Goal: Task Accomplishment & Management: Use online tool/utility

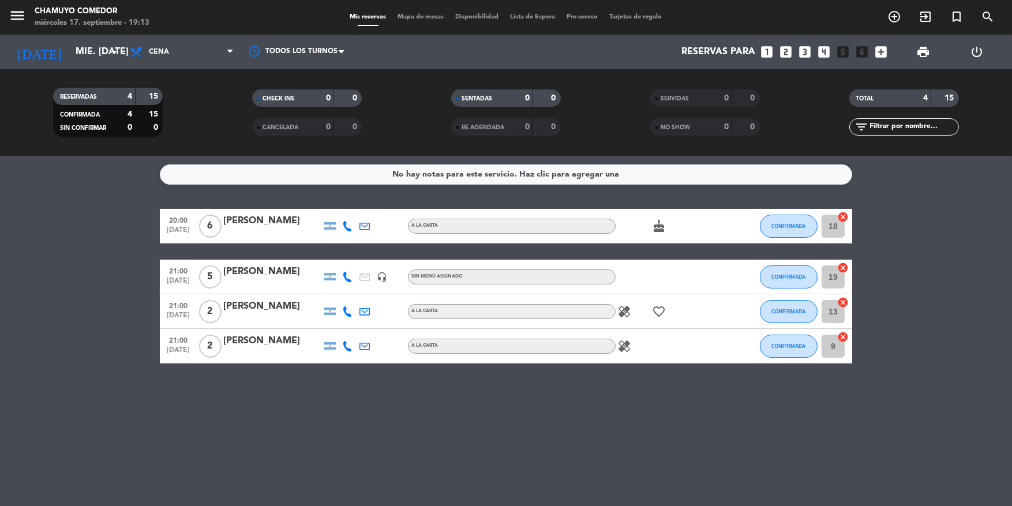
click at [157, 463] on div "No hay notas para este servicio. Haz clic para agregar una 20:00 [DATE] 6 [PERS…" at bounding box center [506, 331] width 1012 height 350
click at [70, 50] on input "mié. [DATE]" at bounding box center [131, 52] width 122 height 22
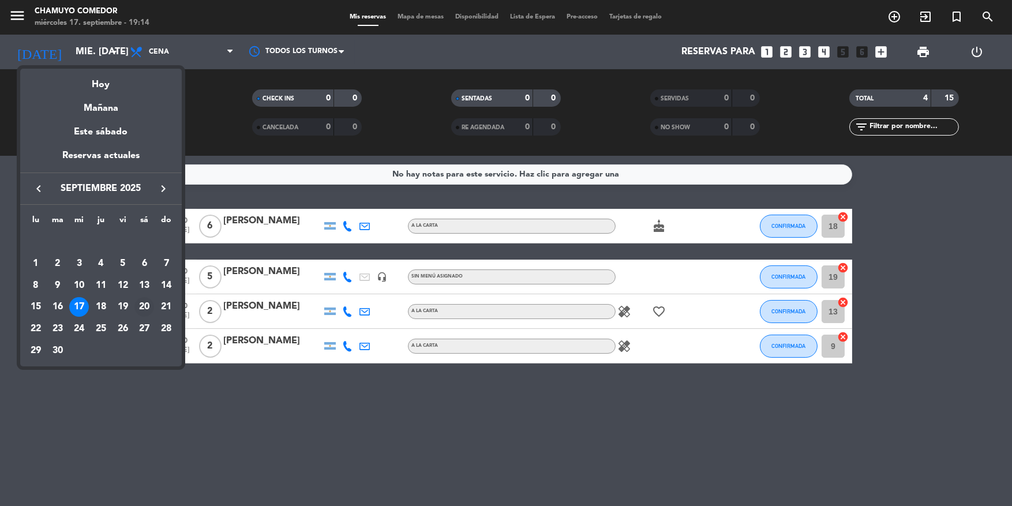
click at [141, 302] on div "20" at bounding box center [144, 307] width 20 height 20
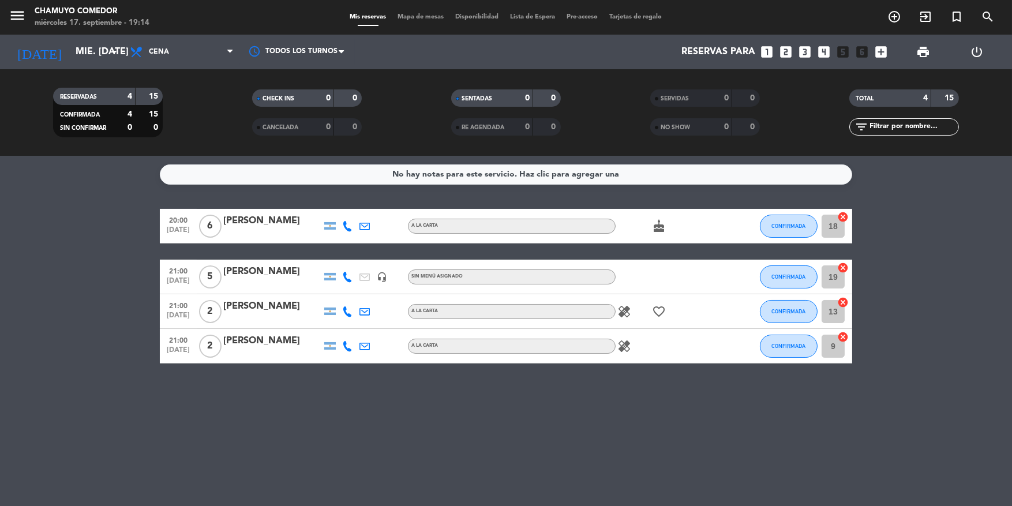
type input "sáb. [DATE]"
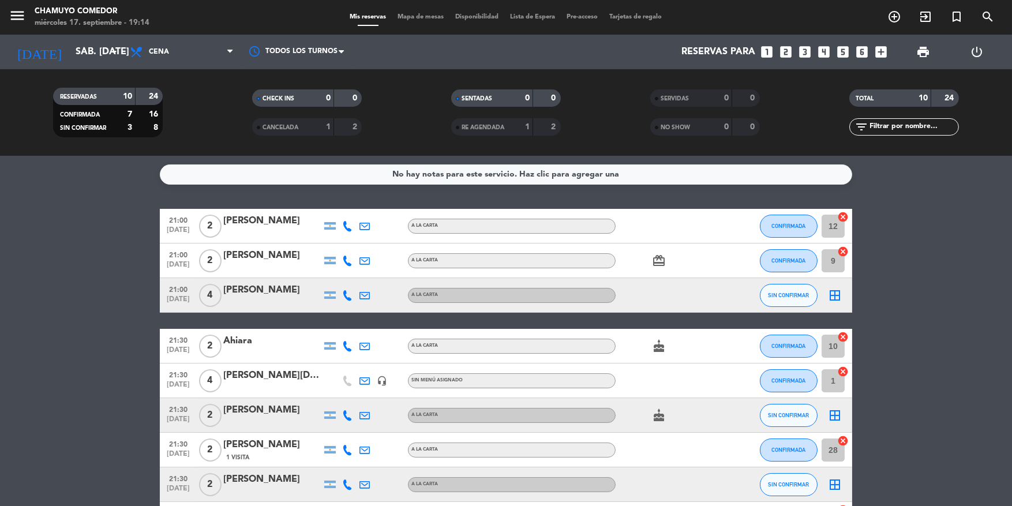
click at [859, 52] on icon "looks_6" at bounding box center [861, 51] width 15 height 15
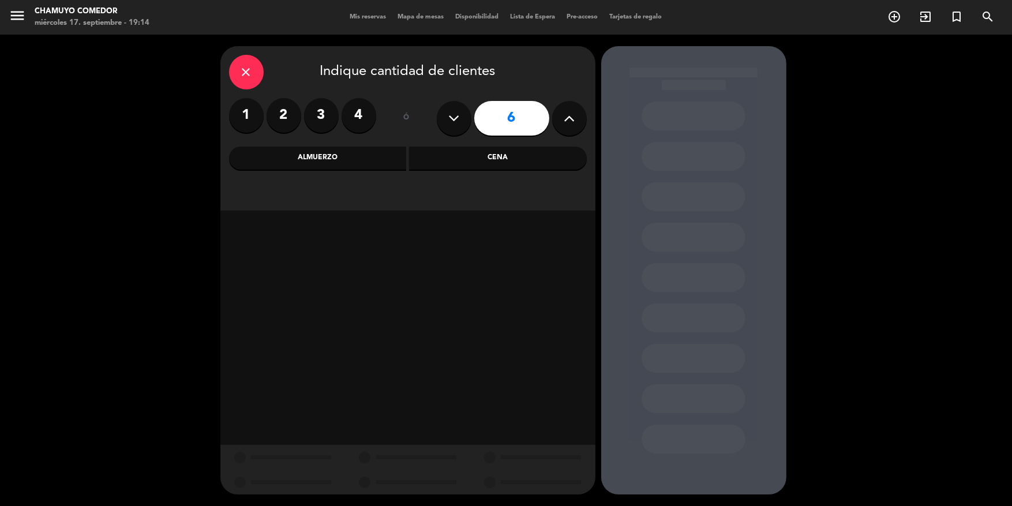
click at [493, 156] on div "Cena" at bounding box center [498, 158] width 178 height 23
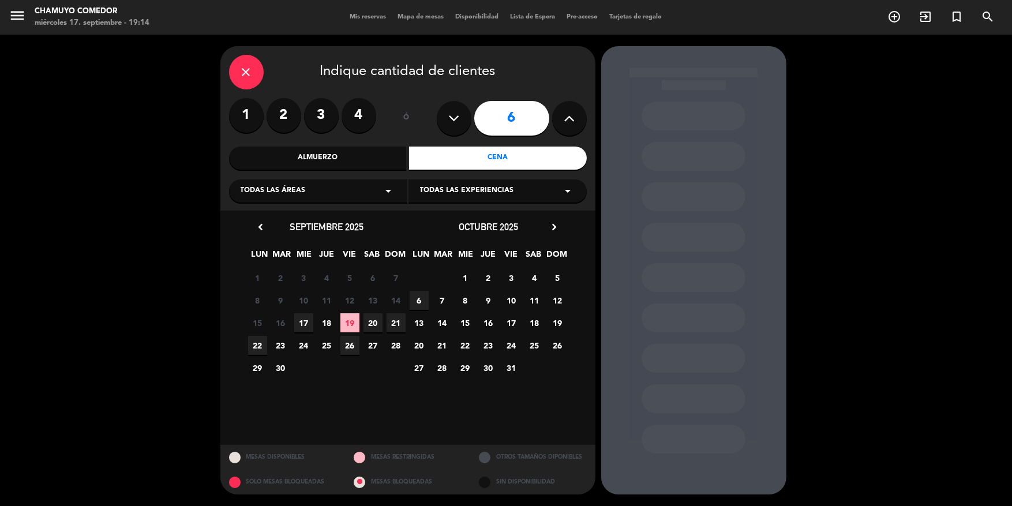
click at [378, 322] on span "20" at bounding box center [372, 322] width 19 height 19
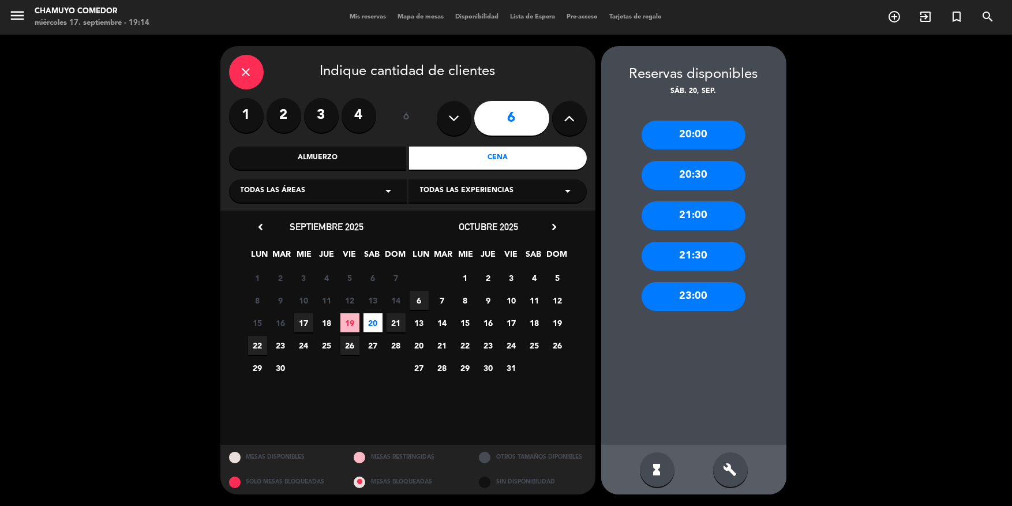
click at [712, 212] on div "21:00" at bounding box center [693, 215] width 104 height 29
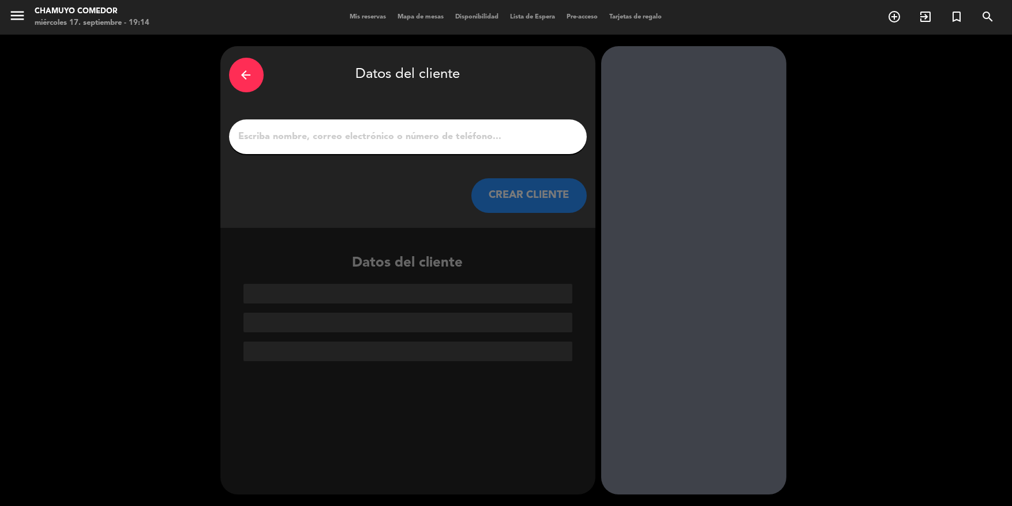
click at [391, 144] on input "1" at bounding box center [408, 137] width 340 height 16
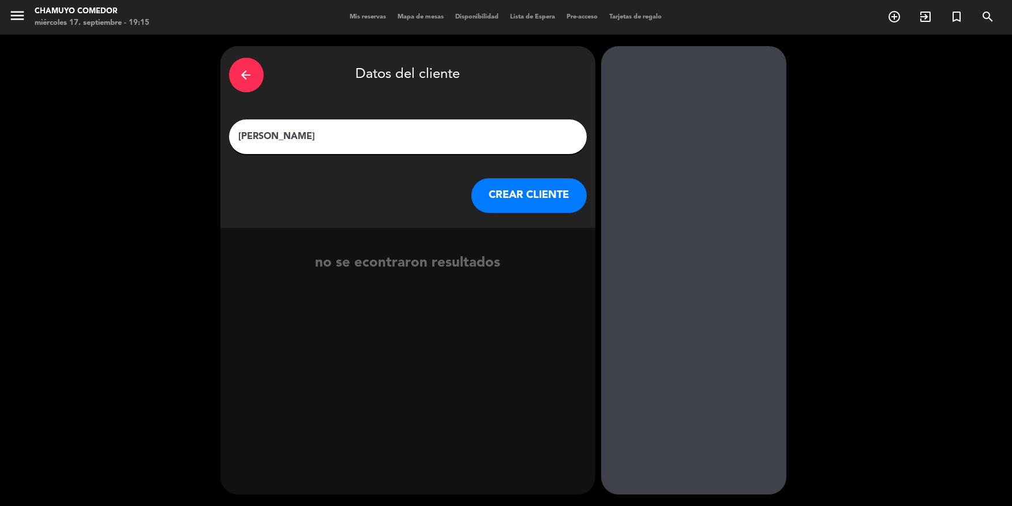
type input "[PERSON_NAME]"
click at [512, 189] on button "CREAR CLIENTE" at bounding box center [528, 195] width 115 height 35
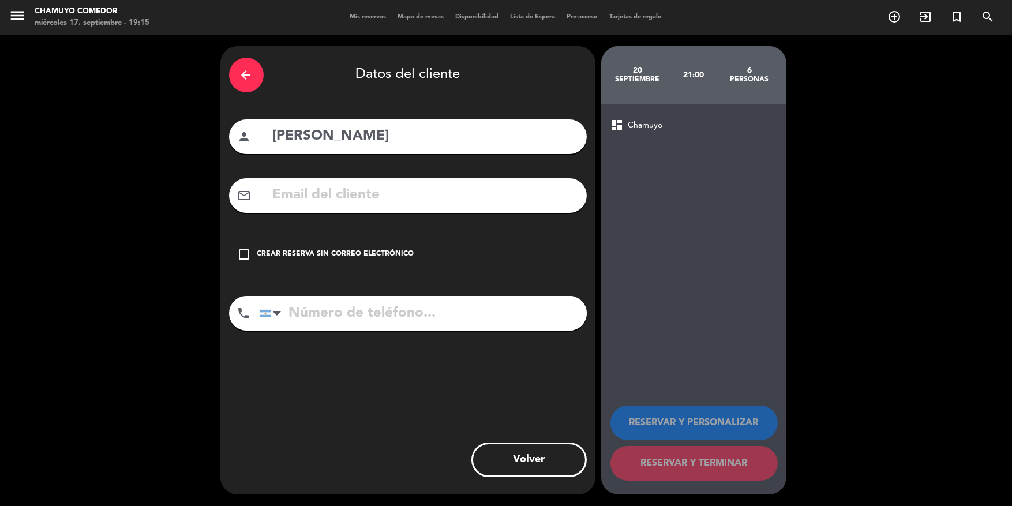
click at [456, 185] on input "text" at bounding box center [425, 195] width 306 height 24
paste input "[EMAIL_ADDRESS][DOMAIN_NAME]"
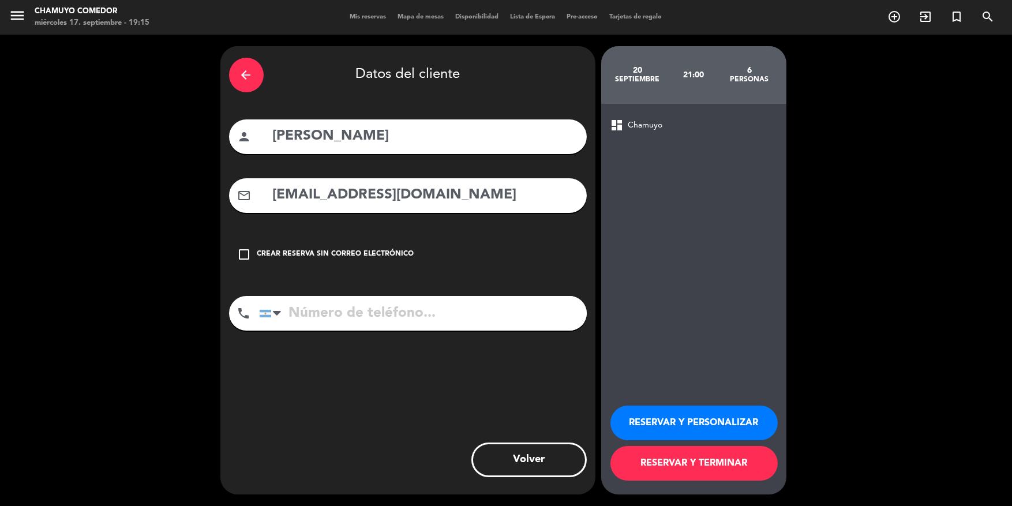
type input "[EMAIL_ADDRESS][DOMAIN_NAME]"
drag, startPoint x: 337, startPoint y: 326, endPoint x: 324, endPoint y: 377, distance: 52.5
click at [338, 325] on input "tel" at bounding box center [423, 313] width 328 height 35
type input "3416224466"
click at [680, 433] on button "RESERVAR Y PERSONALIZAR" at bounding box center [693, 422] width 167 height 35
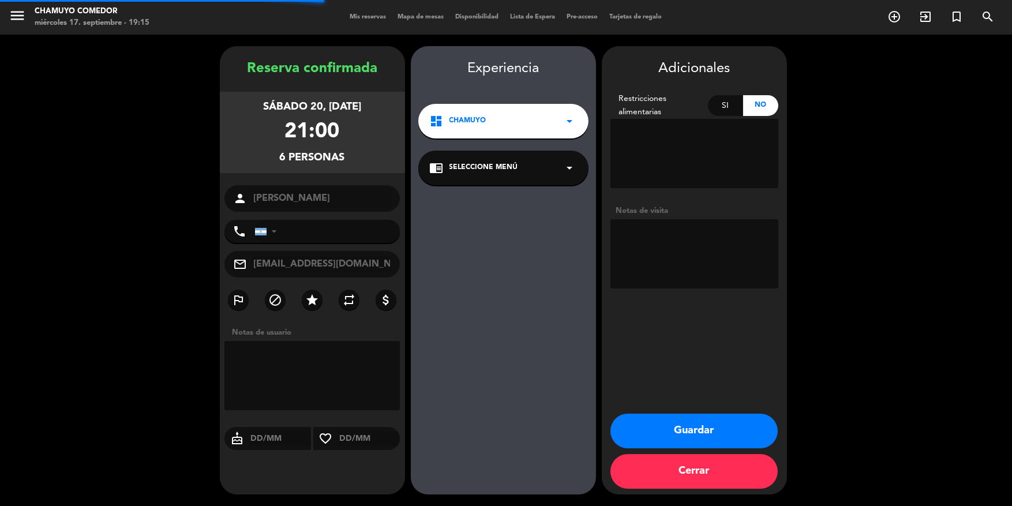
type input "[PHONE_NUMBER]"
click at [681, 433] on button "Guardar" at bounding box center [693, 431] width 167 height 35
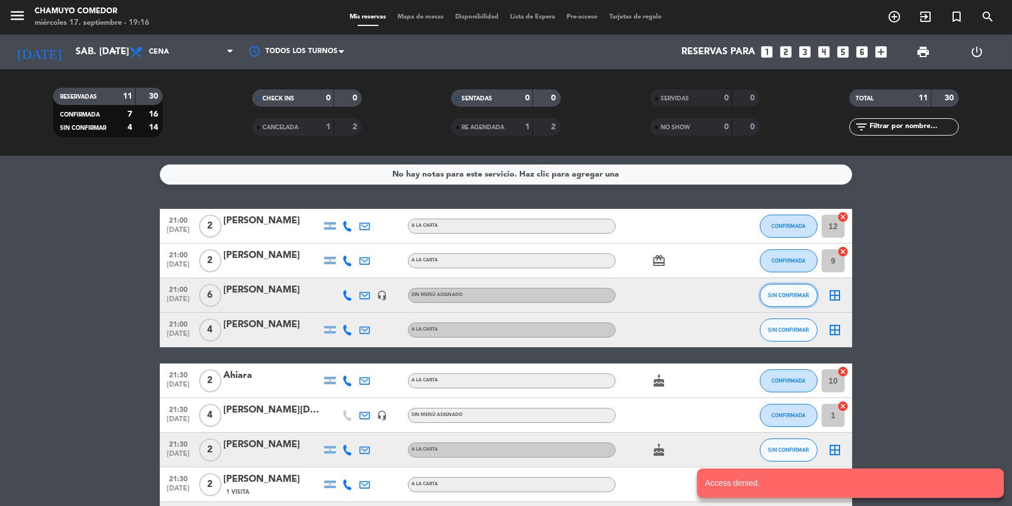
click at [802, 294] on span "SIN CONFIRMAR" at bounding box center [788, 295] width 41 height 6
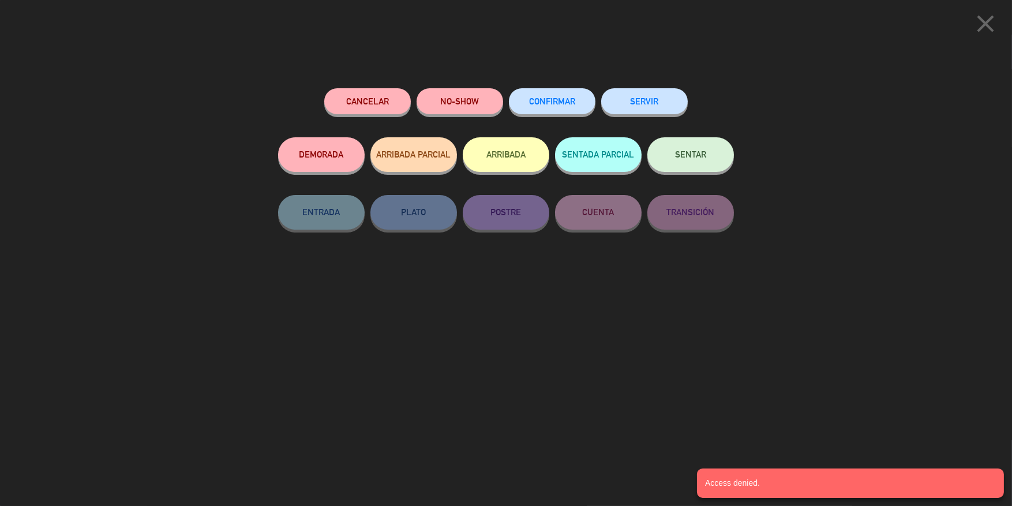
click at [576, 103] on button "CONFIRMAR" at bounding box center [552, 101] width 87 height 26
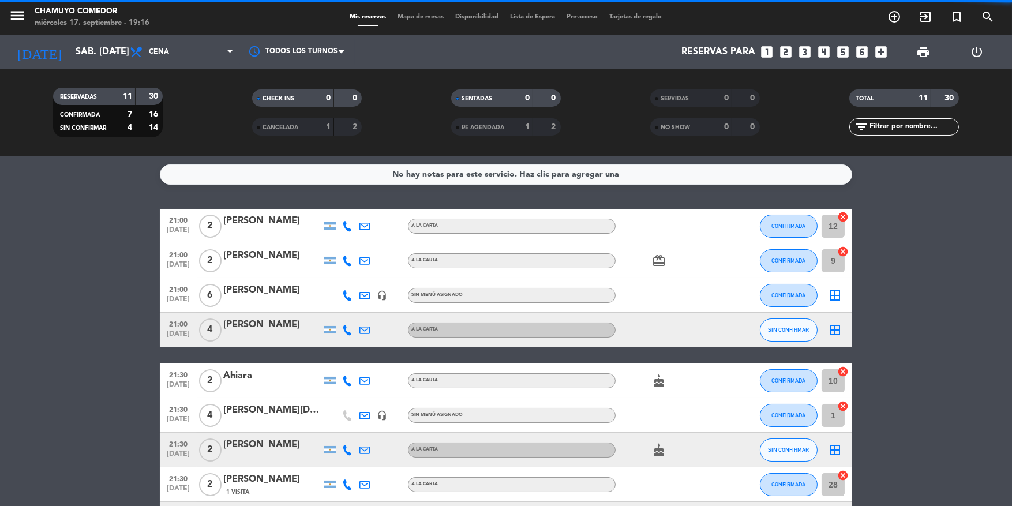
click at [836, 294] on icon "border_all" at bounding box center [835, 295] width 14 height 14
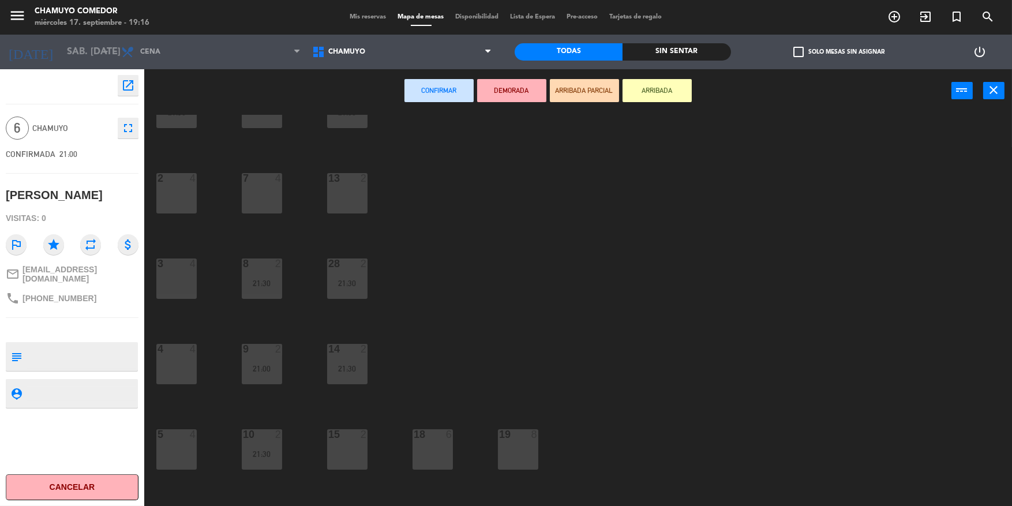
scroll to position [94, 0]
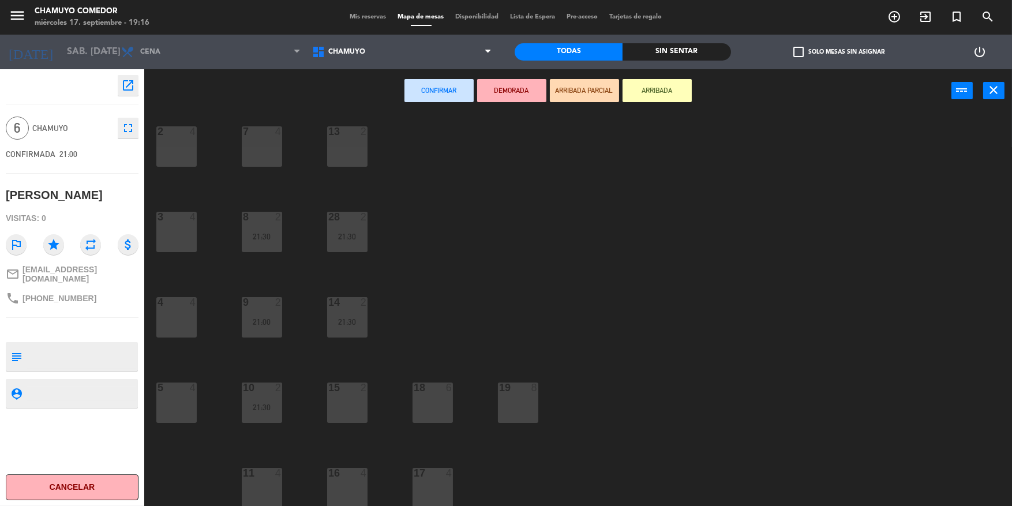
click at [446, 387] on div "6" at bounding box center [449, 387] width 7 height 10
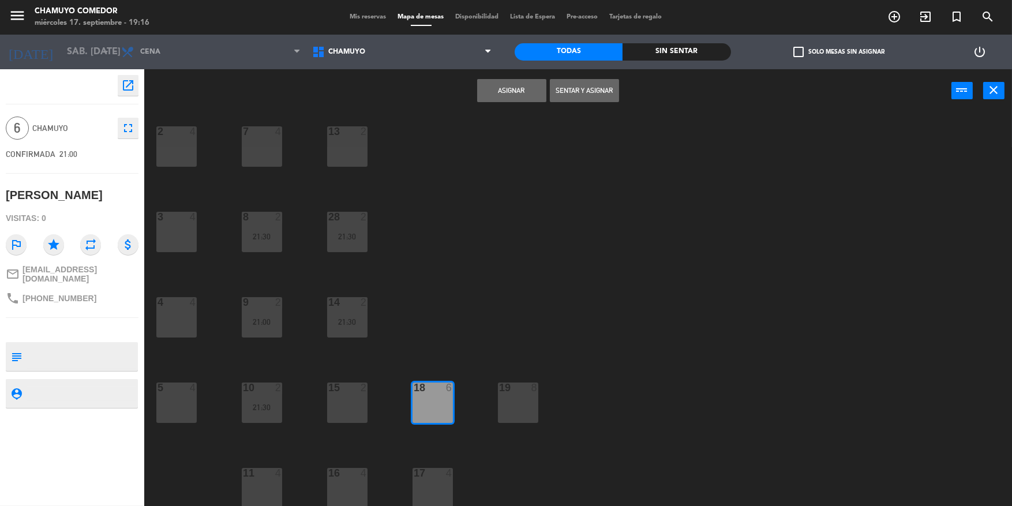
click at [526, 89] on button "Asignar" at bounding box center [511, 90] width 69 height 23
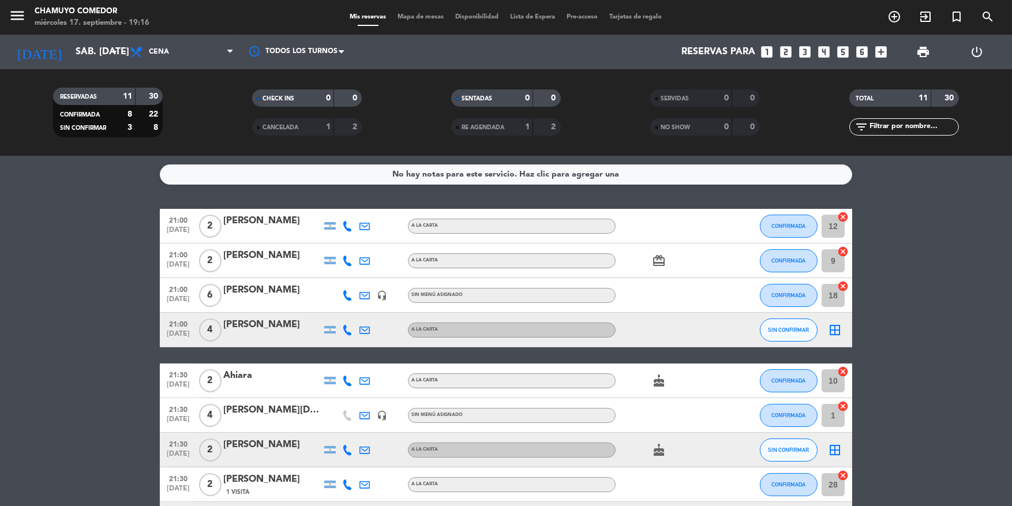
click at [253, 293] on div "[PERSON_NAME]" at bounding box center [272, 290] width 98 height 15
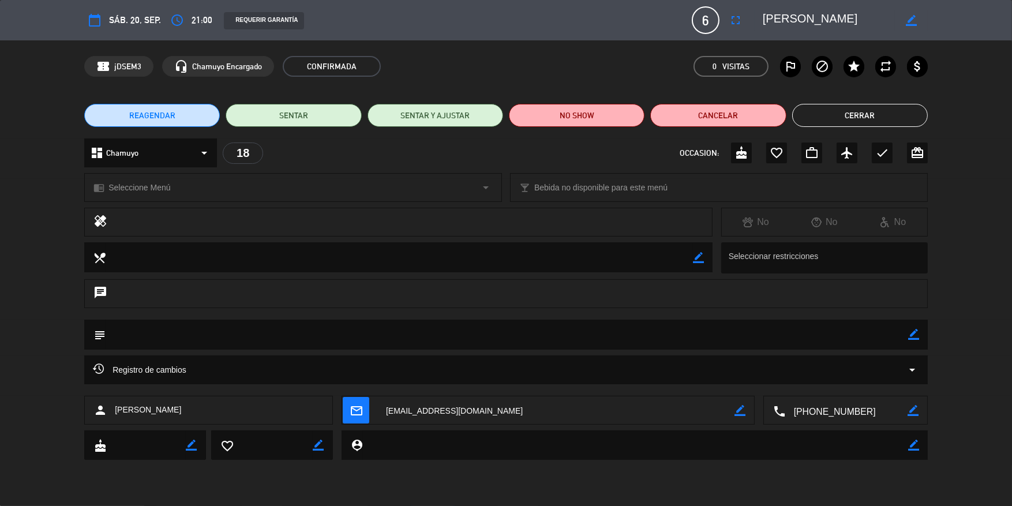
click at [851, 116] on button "Cerrar" at bounding box center [860, 115] width 136 height 23
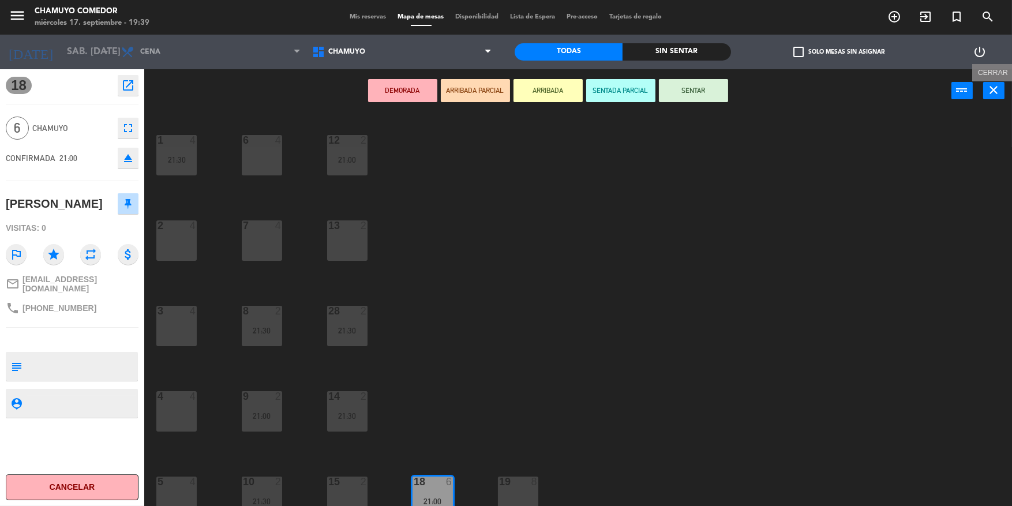
click at [995, 92] on icon "close" at bounding box center [994, 90] width 14 height 14
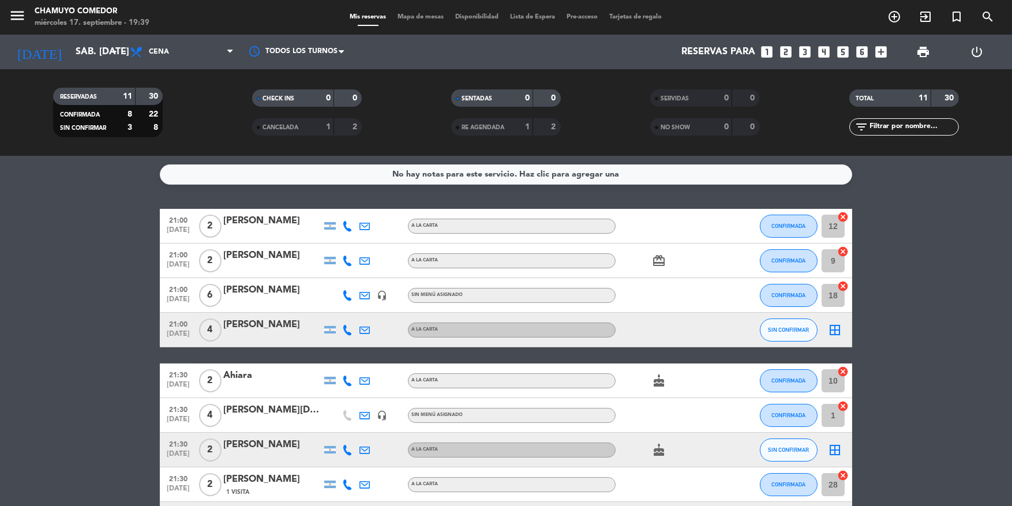
scroll to position [115, 0]
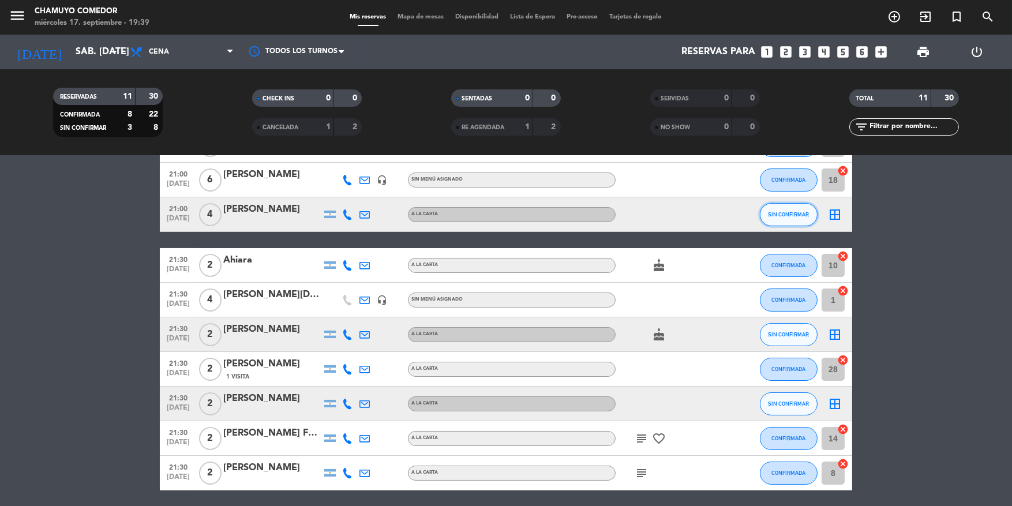
click at [778, 220] on button "SIN CONFIRMAR" at bounding box center [789, 214] width 58 height 23
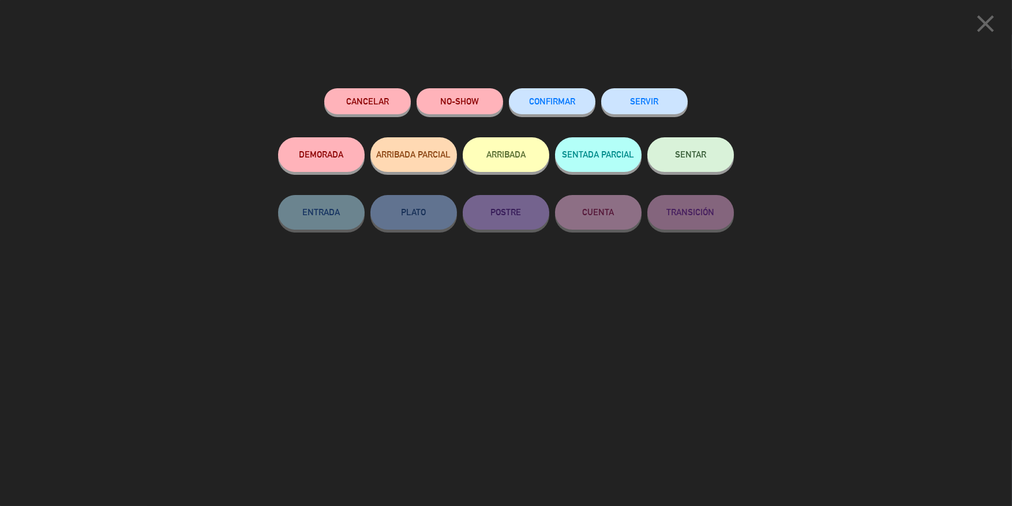
click at [556, 108] on button "CONFIRMAR" at bounding box center [552, 101] width 87 height 26
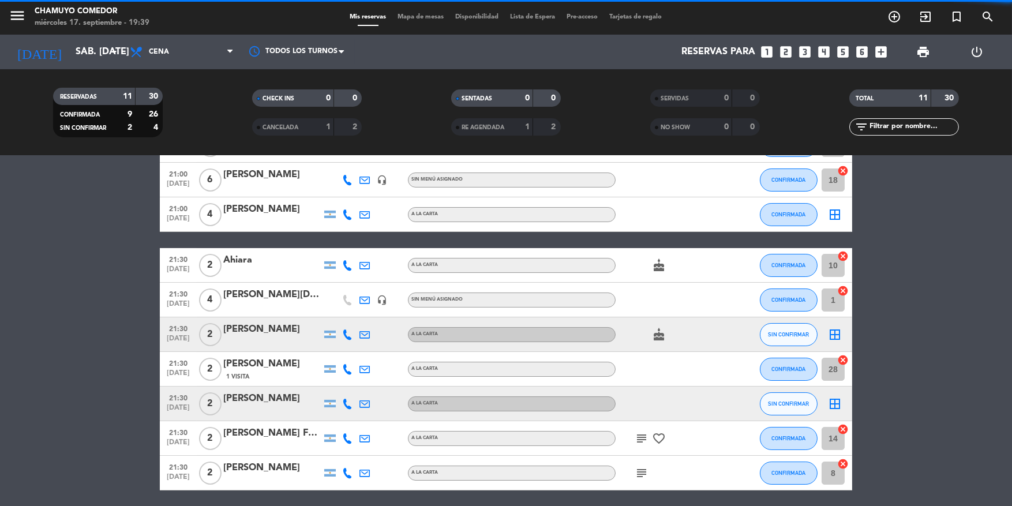
click at [839, 220] on icon "border_all" at bounding box center [835, 215] width 14 height 14
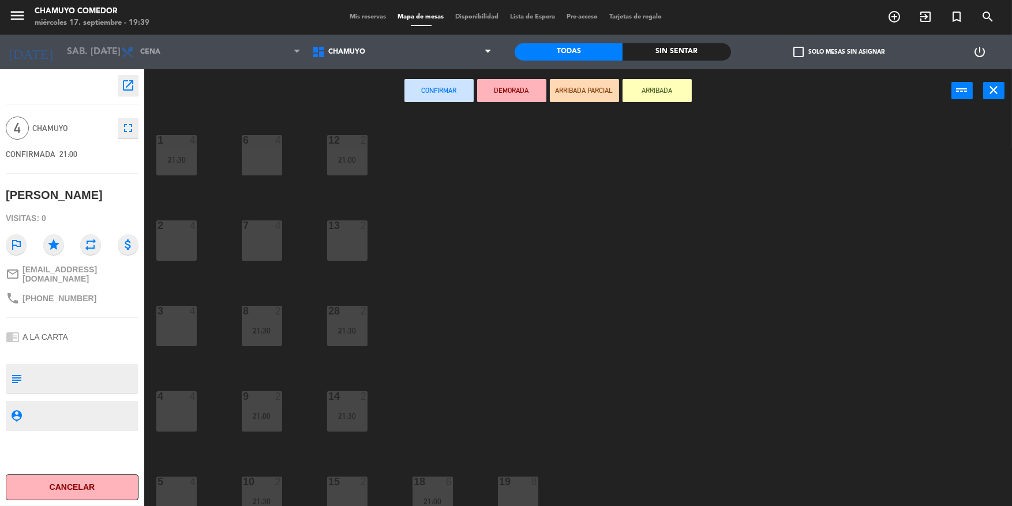
click at [178, 232] on div "2 4" at bounding box center [176, 240] width 40 height 40
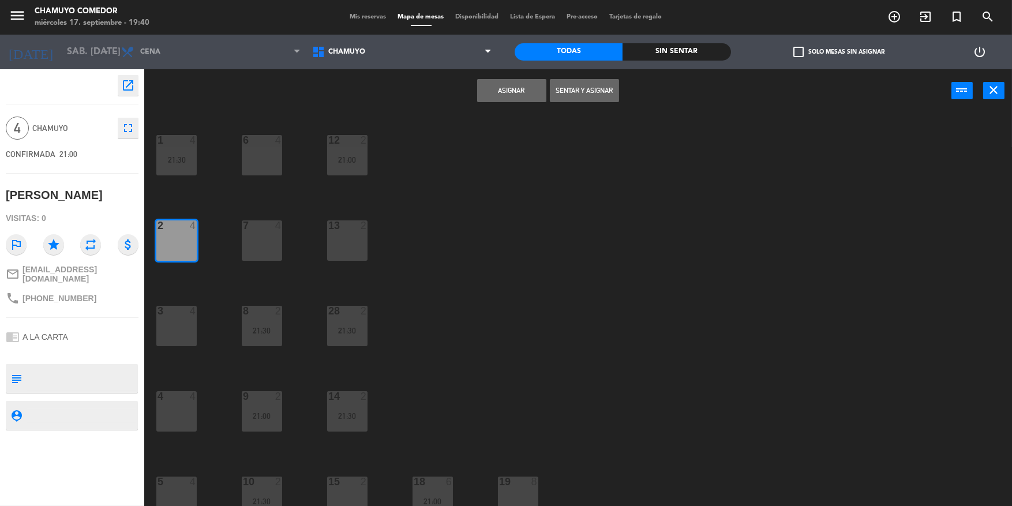
click at [524, 88] on button "Asignar" at bounding box center [511, 90] width 69 height 23
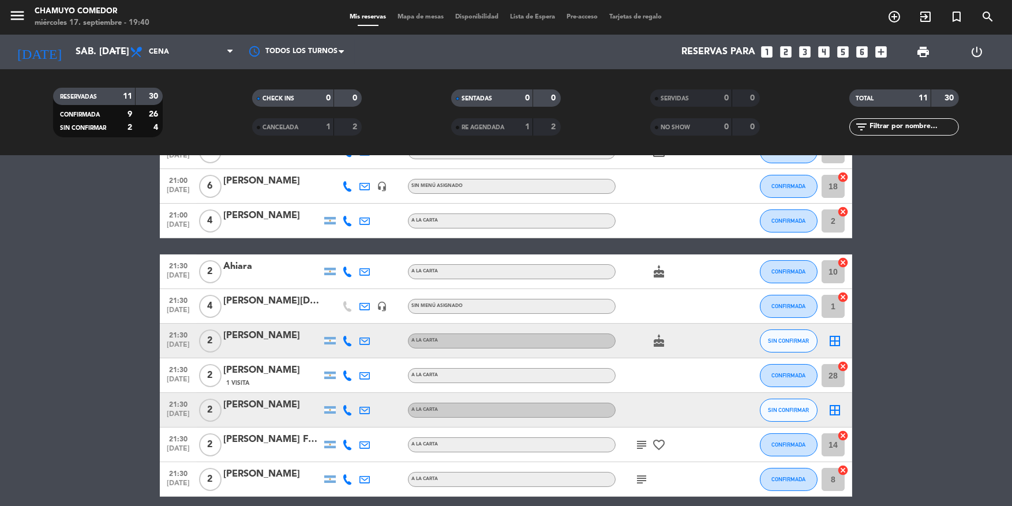
scroll to position [115, 0]
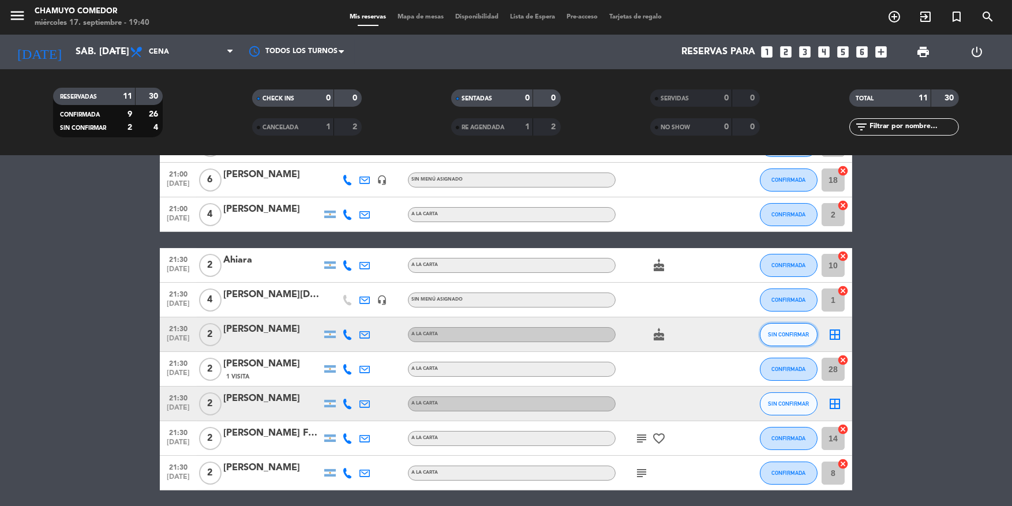
click at [797, 329] on button "SIN CONFIRMAR" at bounding box center [789, 334] width 58 height 23
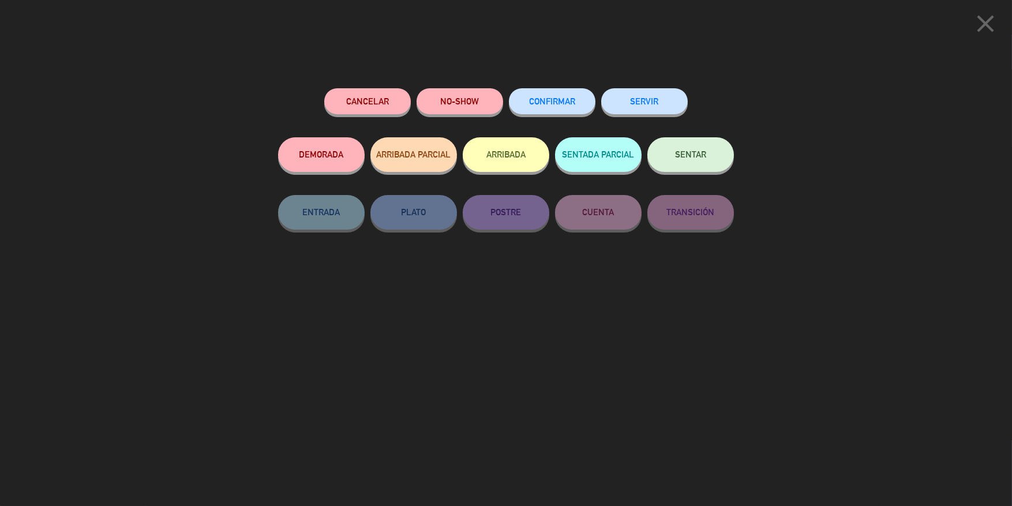
click at [574, 107] on button "CONFIRMAR" at bounding box center [552, 101] width 87 height 26
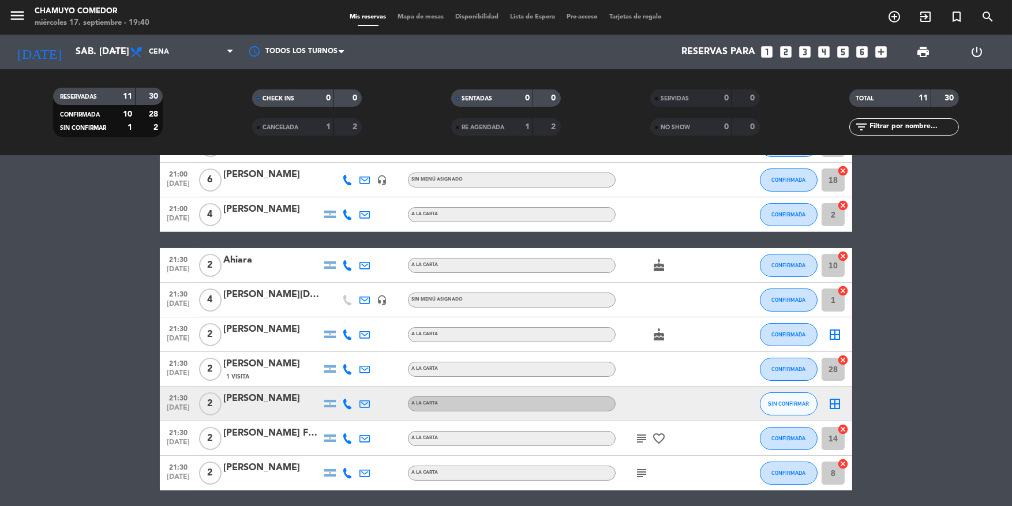
click at [831, 334] on icon "border_all" at bounding box center [835, 335] width 14 height 14
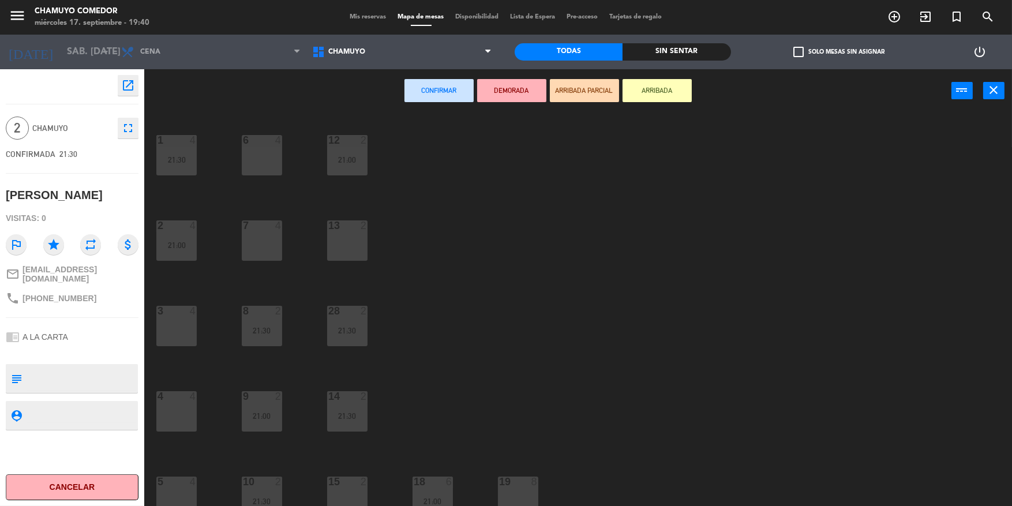
scroll to position [58, 0]
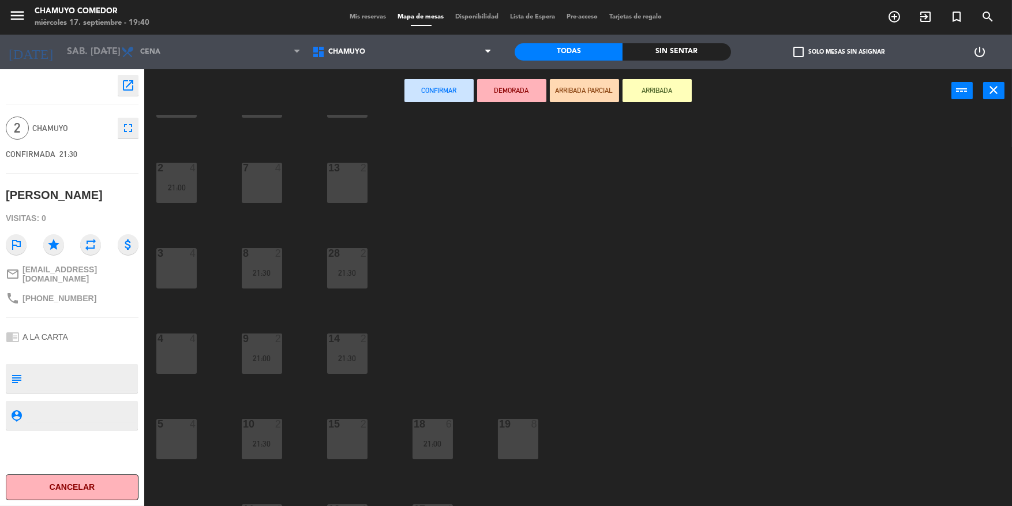
drag, startPoint x: 352, startPoint y: 191, endPoint x: 377, endPoint y: 177, distance: 28.9
click at [352, 191] on div "13 2" at bounding box center [347, 183] width 40 height 40
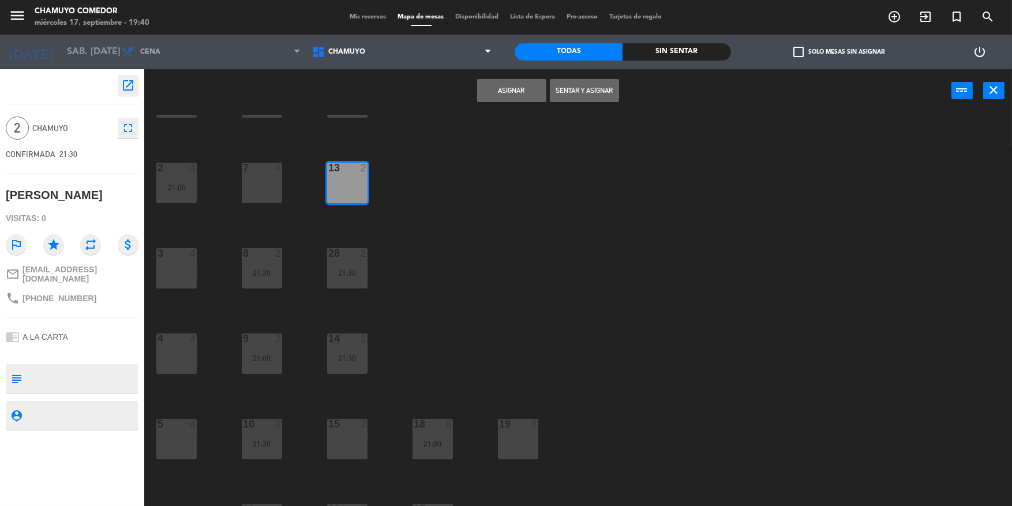
click at [491, 93] on button "Asignar" at bounding box center [511, 90] width 69 height 23
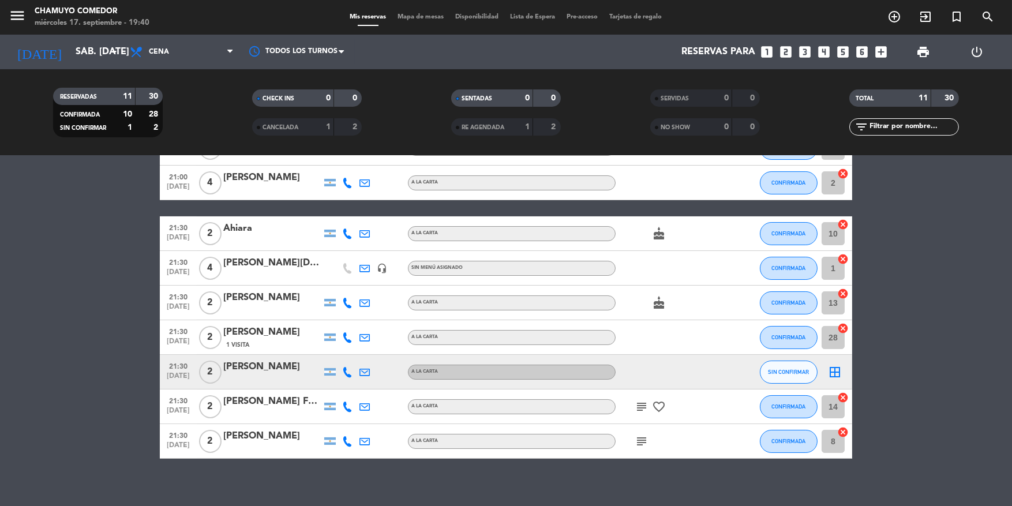
scroll to position [157, 0]
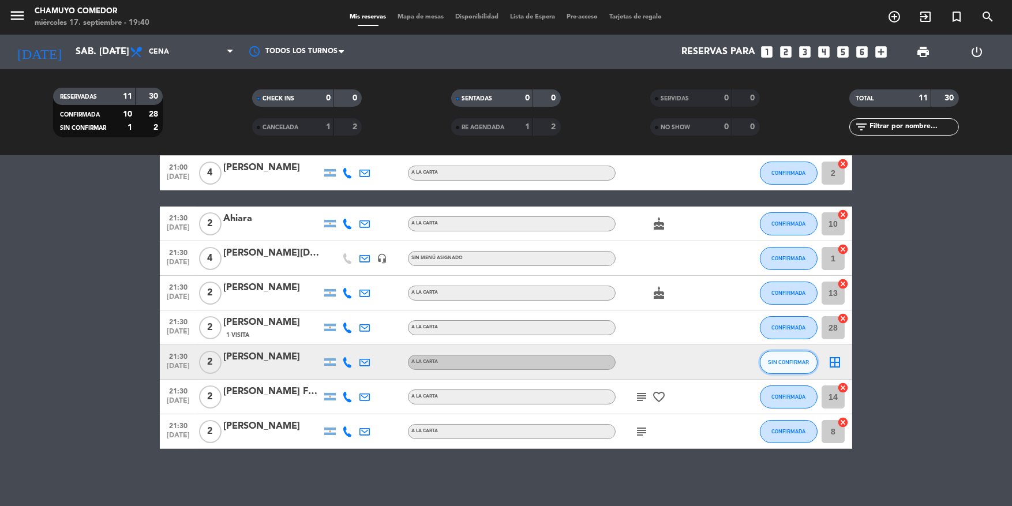
click at [795, 359] on span "SIN CONFIRMAR" at bounding box center [788, 362] width 41 height 6
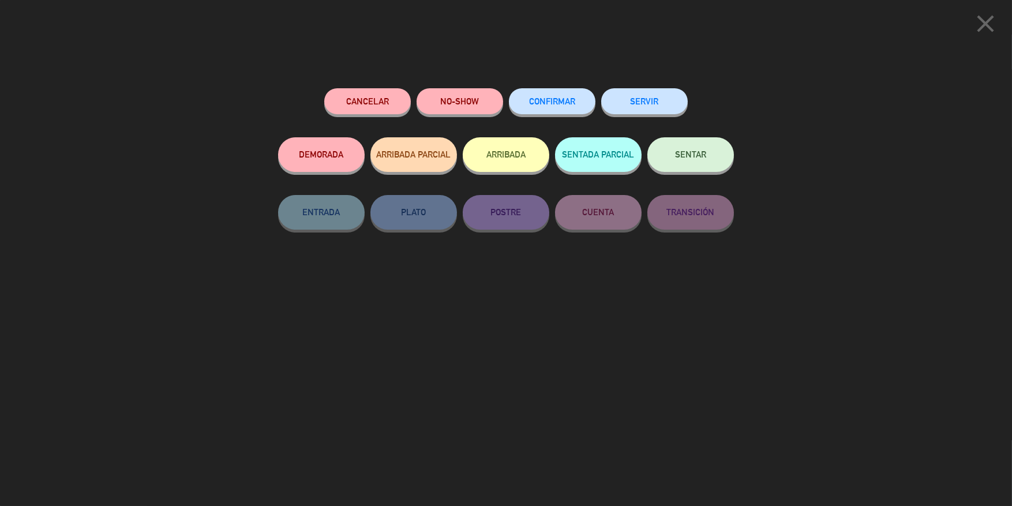
click at [550, 106] on button "CONFIRMAR" at bounding box center [552, 101] width 87 height 26
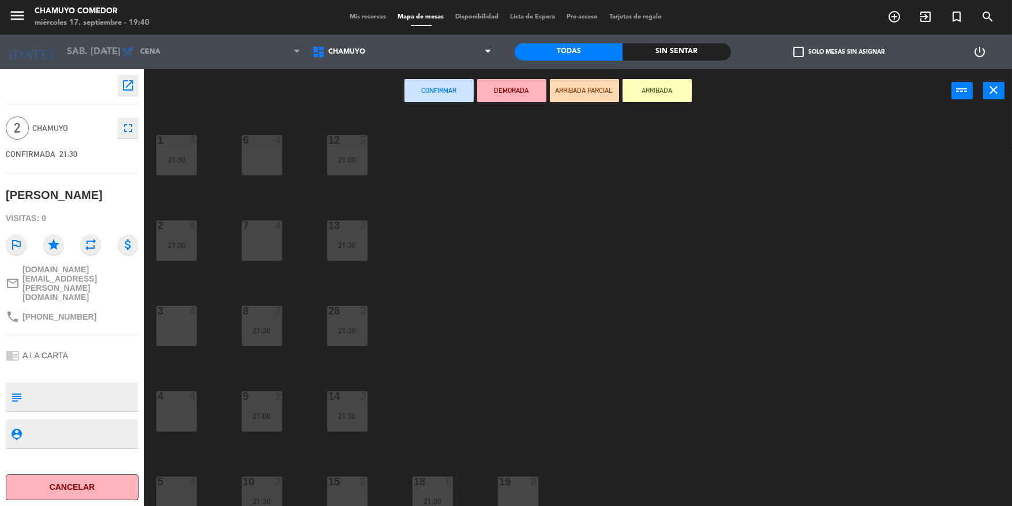
scroll to position [36, 0]
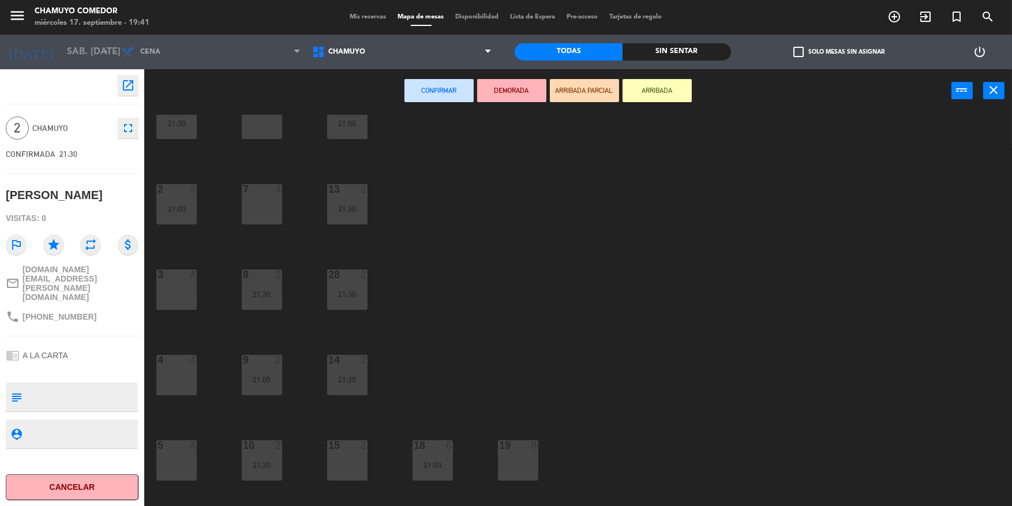
click at [356, 441] on div at bounding box center [346, 445] width 19 height 10
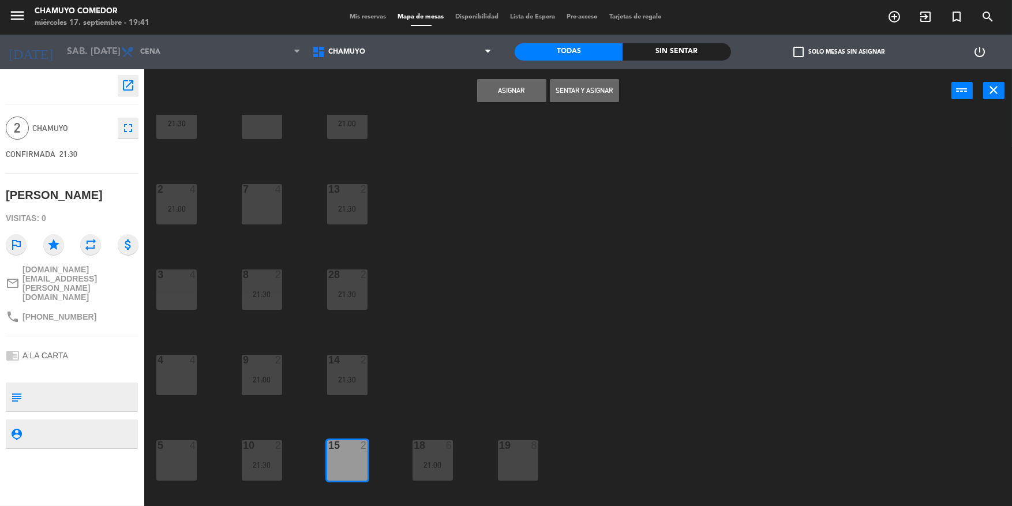
click at [490, 82] on button "Asignar" at bounding box center [511, 90] width 69 height 23
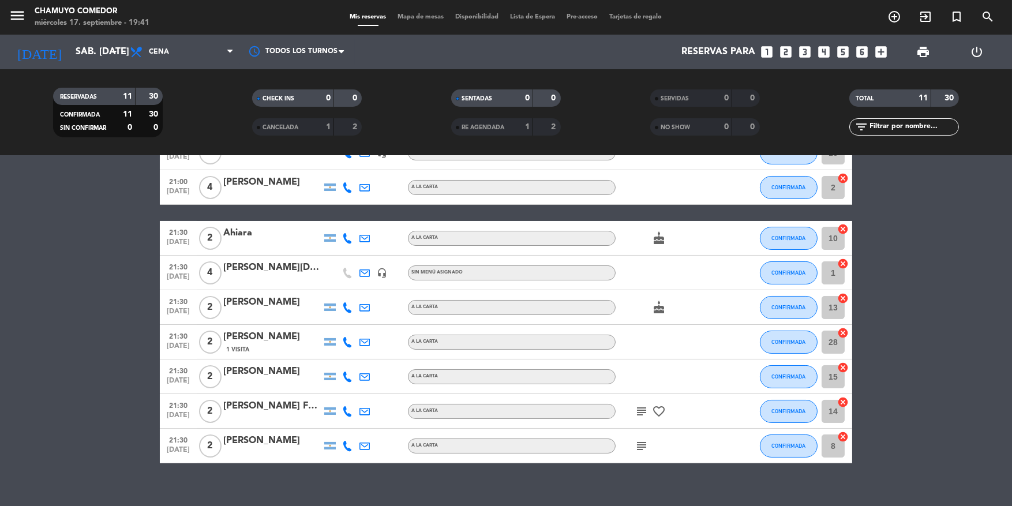
scroll to position [157, 0]
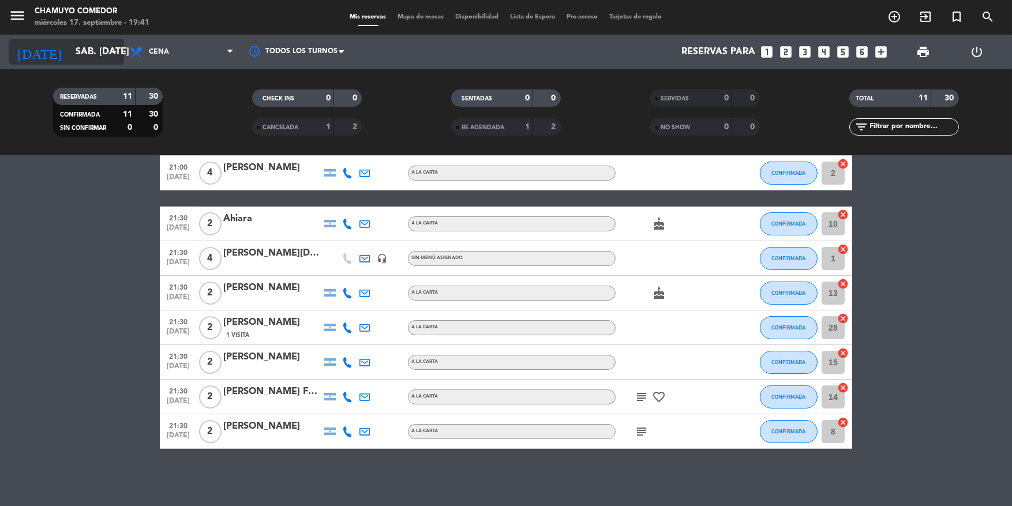
click at [85, 53] on input "sáb. [DATE]" at bounding box center [131, 52] width 122 height 22
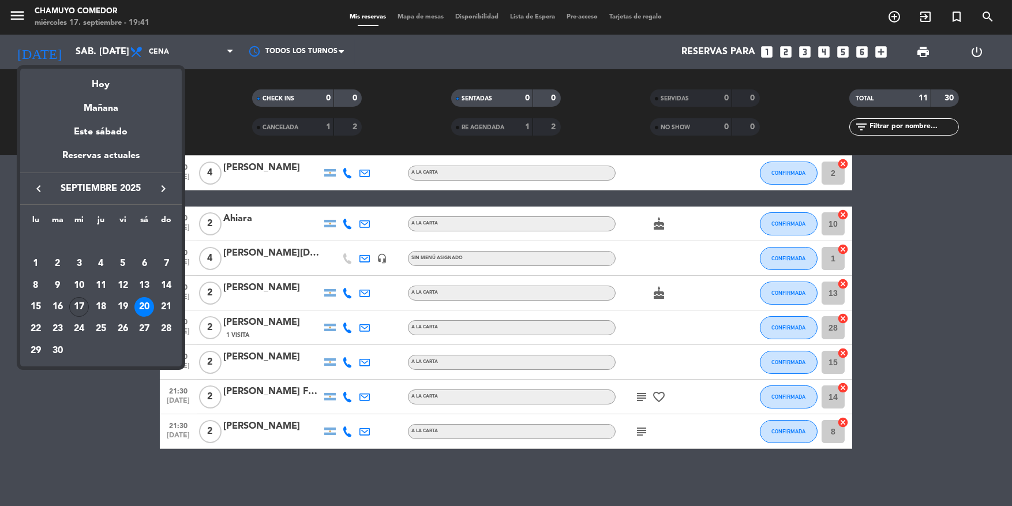
click at [77, 310] on div "17" at bounding box center [79, 307] width 20 height 20
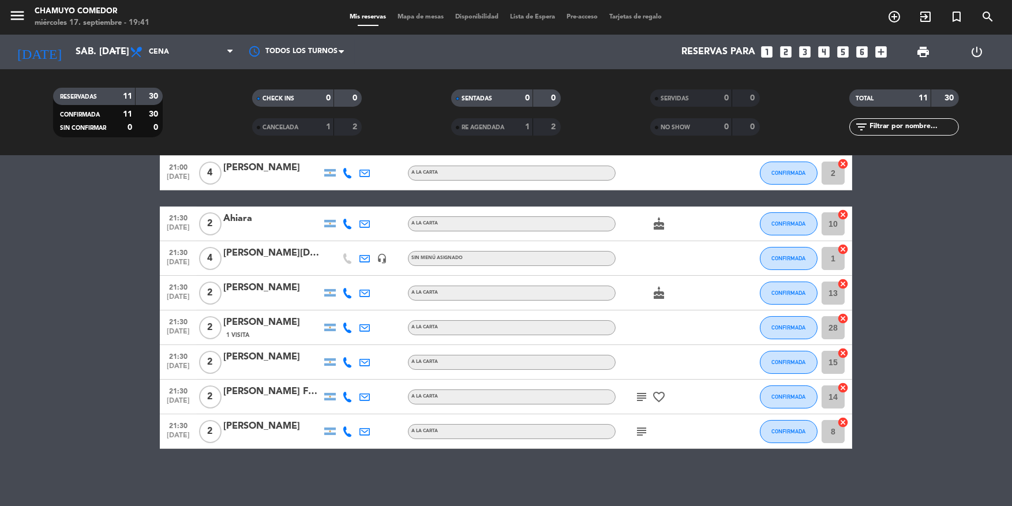
type input "mié. [DATE]"
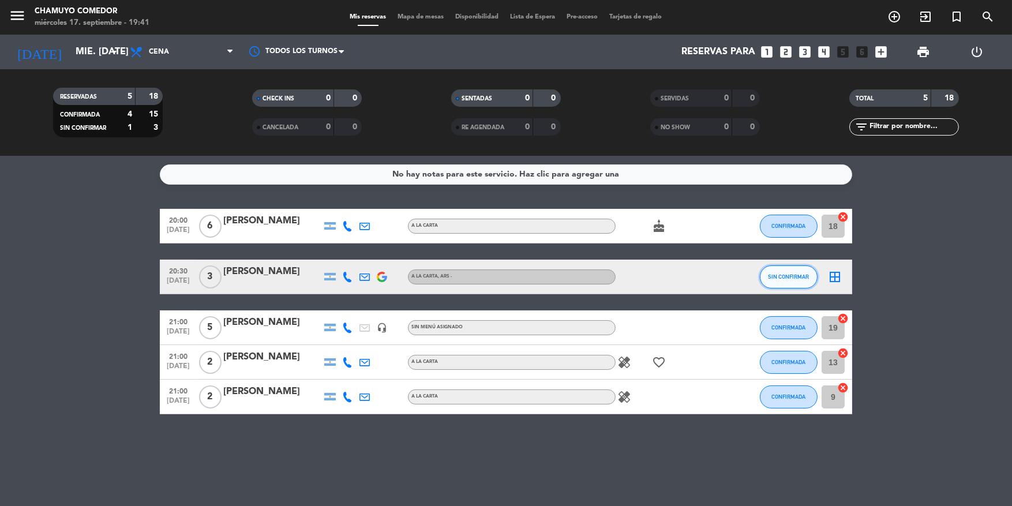
click at [787, 271] on button "SIN CONFIRMAR" at bounding box center [789, 276] width 58 height 23
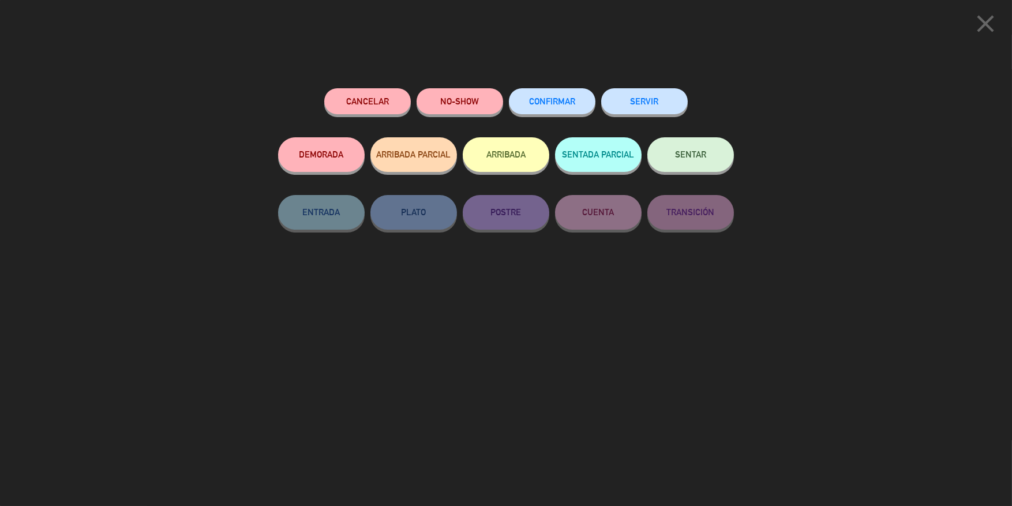
click at [563, 97] on button "CONFIRMAR" at bounding box center [552, 101] width 87 height 26
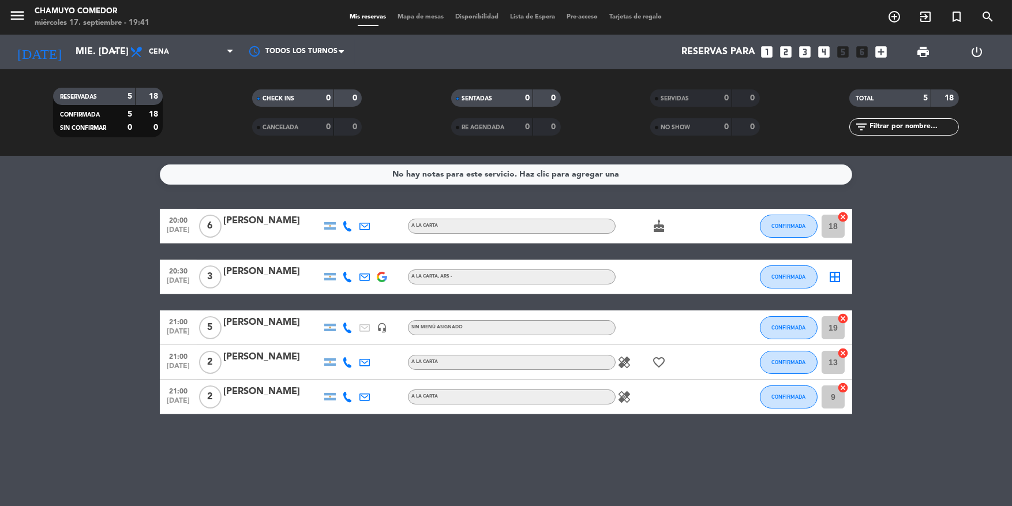
click at [831, 276] on icon "border_all" at bounding box center [835, 277] width 14 height 14
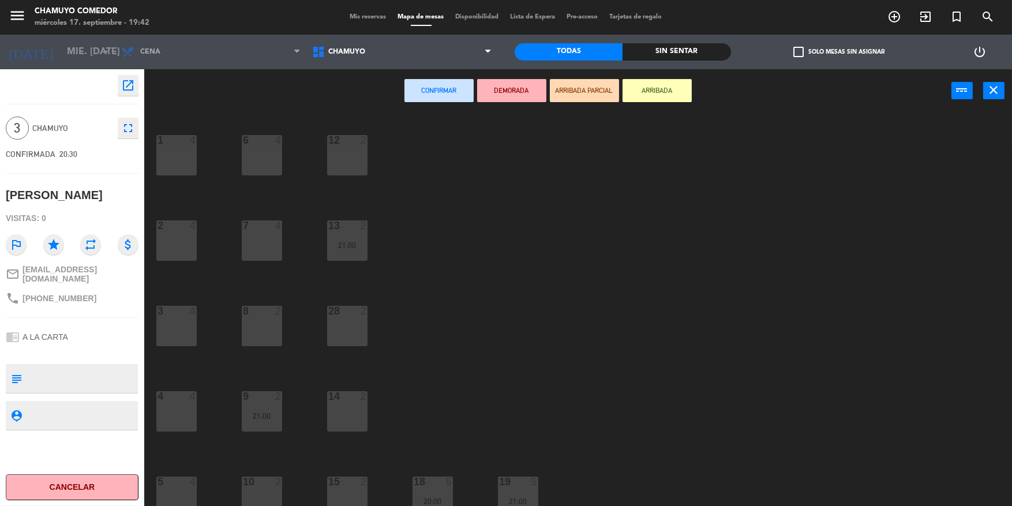
click at [158, 140] on div "1" at bounding box center [157, 140] width 1 height 10
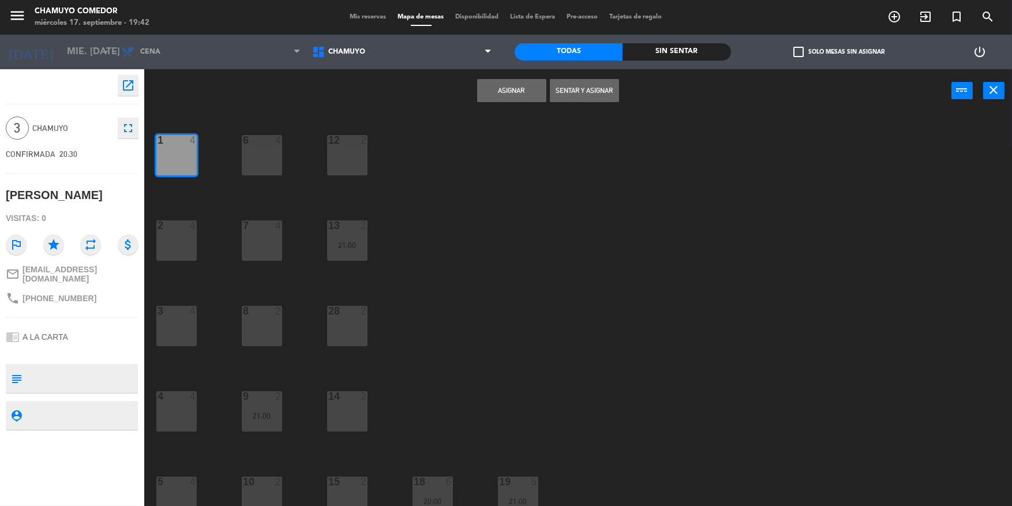
click at [536, 97] on button "Asignar" at bounding box center [511, 90] width 69 height 23
